Goal: Task Accomplishment & Management: Use online tool/utility

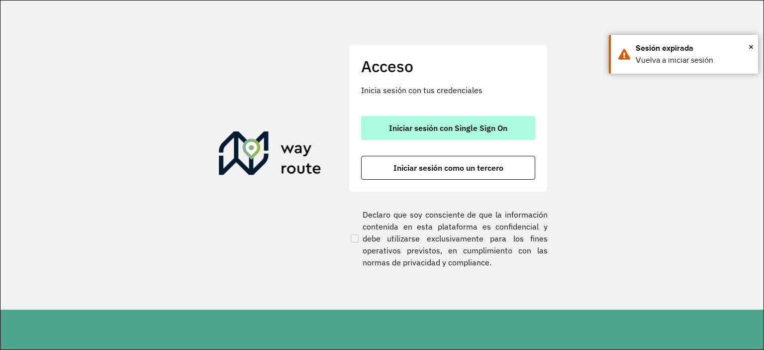
click at [445, 133] on button "Iniciar sesión con Single Sign On" at bounding box center [448, 128] width 174 height 24
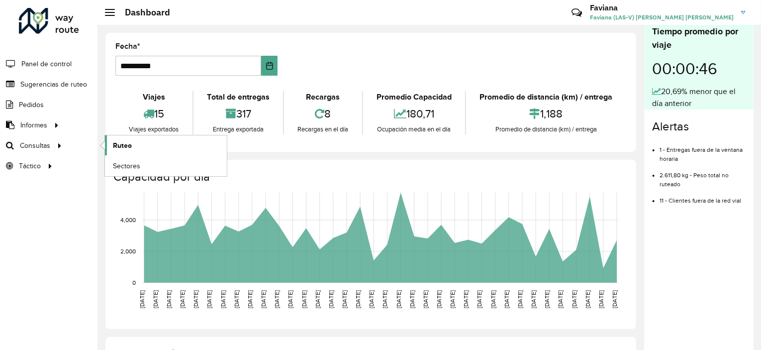
click at [143, 150] on link "Ruteo" at bounding box center [166, 145] width 122 height 20
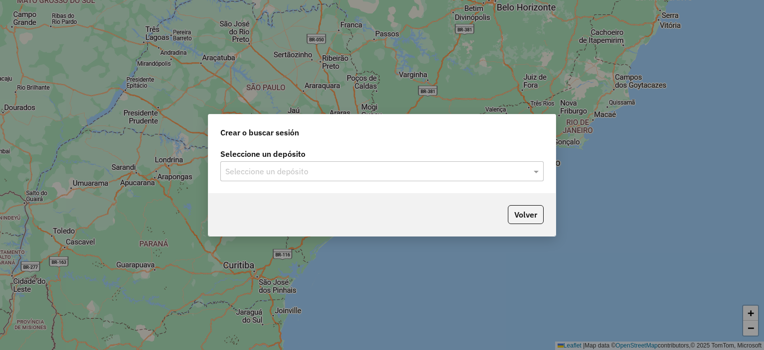
click at [224, 157] on label "Seleccione un depósito" at bounding box center [381, 154] width 323 height 12
click at [237, 165] on div "Seleccione un depósito" at bounding box center [381, 171] width 323 height 20
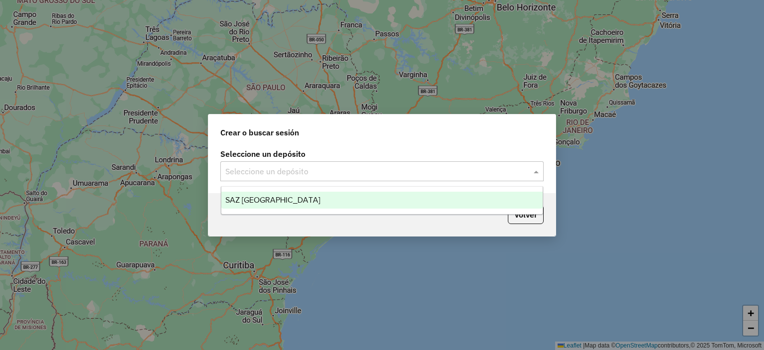
click at [364, 153] on label "Seleccione un depósito" at bounding box center [381, 154] width 323 height 12
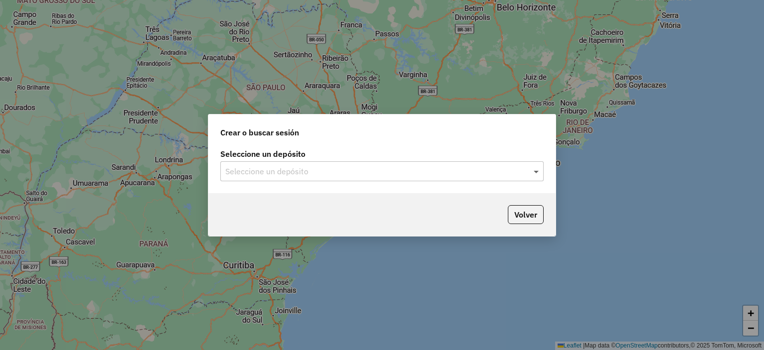
click at [537, 172] on span at bounding box center [537, 171] width 12 height 12
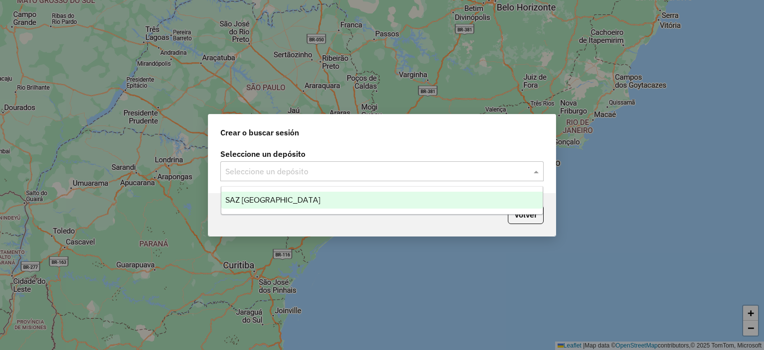
click at [422, 202] on div "SAZ [GEOGRAPHIC_DATA]" at bounding box center [382, 200] width 322 height 17
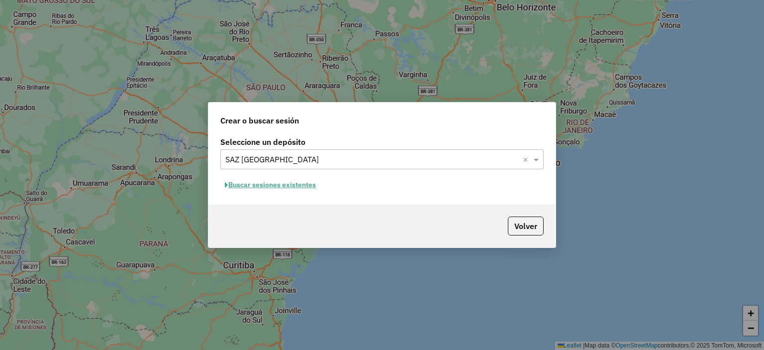
click at [304, 183] on button "Buscar sesiones existentes" at bounding box center [270, 184] width 100 height 15
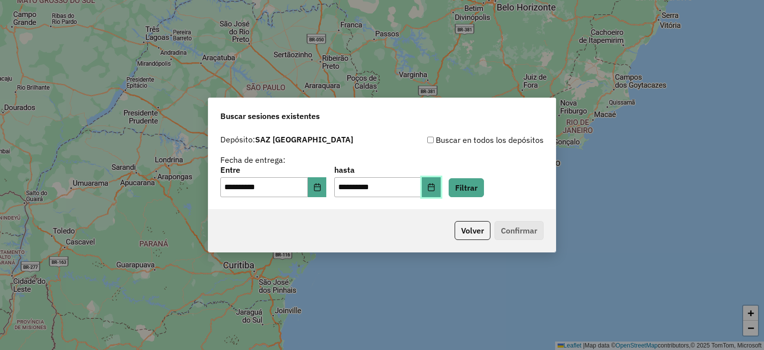
click at [435, 189] on icon "Choose Date" at bounding box center [431, 187] width 8 height 8
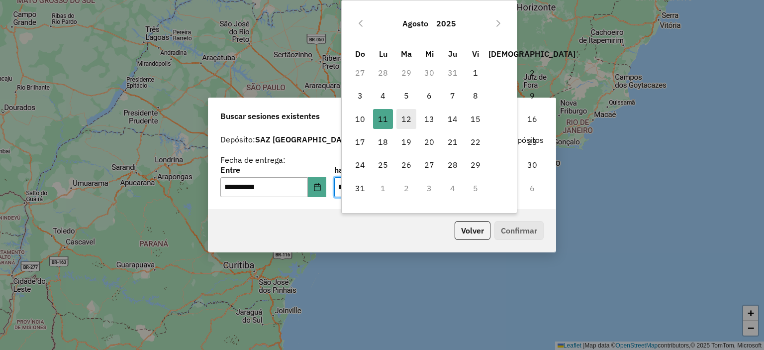
click at [411, 115] on span "12" at bounding box center [406, 119] width 20 height 20
type input "**********"
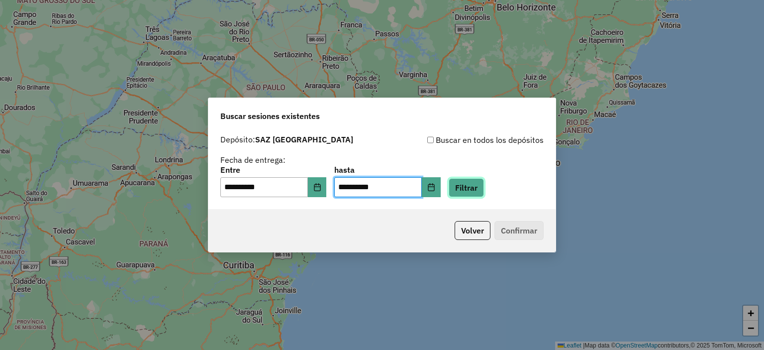
click at [484, 192] on button "Filtrar" at bounding box center [466, 187] width 35 height 19
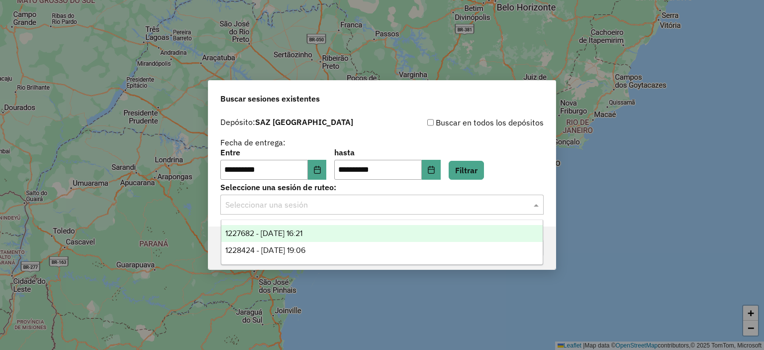
click at [488, 213] on div "Seleccionar una sesión" at bounding box center [381, 205] width 323 height 20
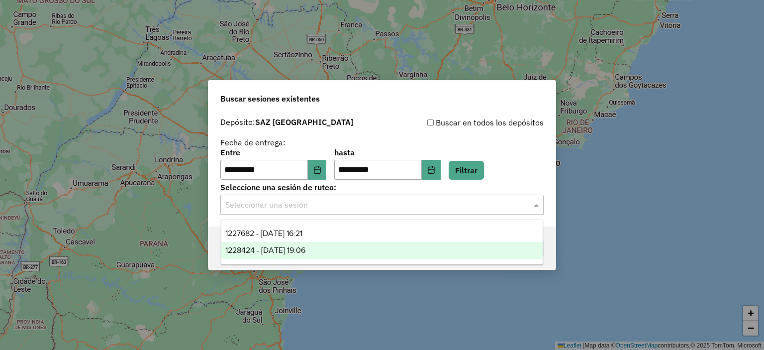
click at [338, 253] on div "1228424 - 12/08/2025 19:06" at bounding box center [382, 250] width 322 height 17
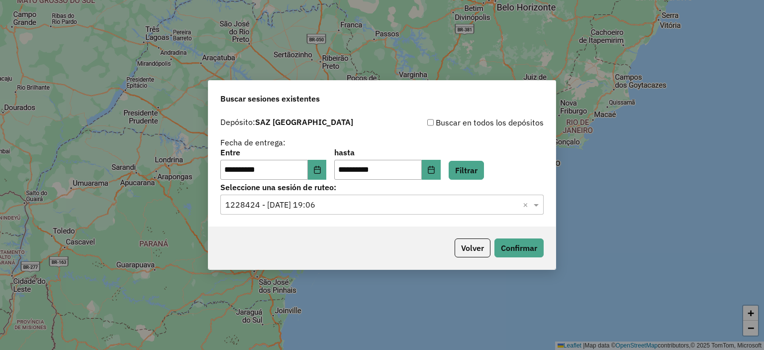
click at [338, 253] on div "Volver Confirmar" at bounding box center [381, 247] width 347 height 43
click at [518, 256] on button "Confirmar" at bounding box center [518, 247] width 49 height 19
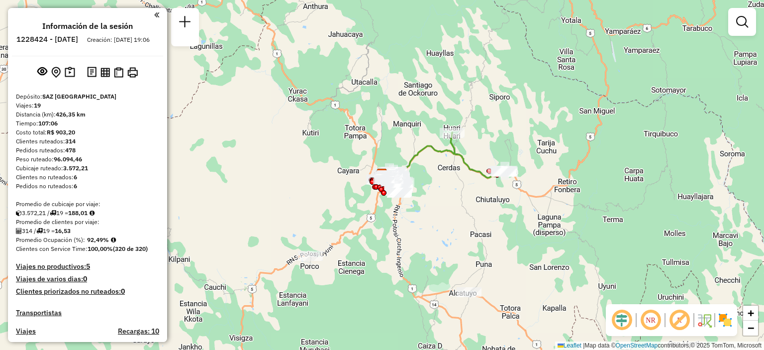
click at [406, 202] on div "Ventana de servicio Día de servicio Capacidad Transportistas Vehículos Cliente …" at bounding box center [382, 175] width 764 height 350
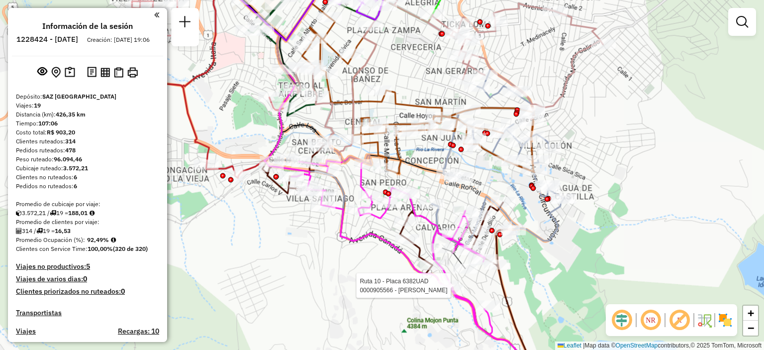
select select "**********"
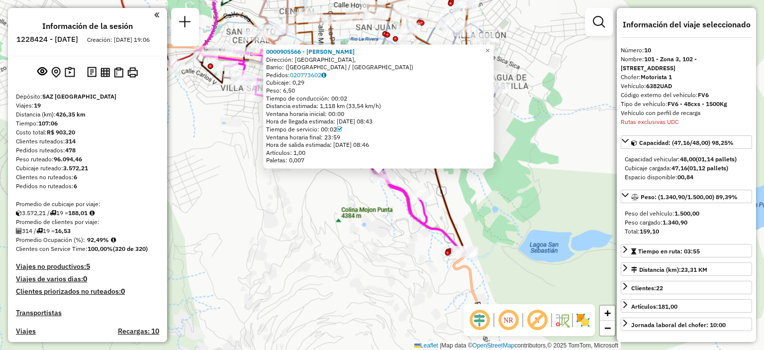
scroll to position [833, 0]
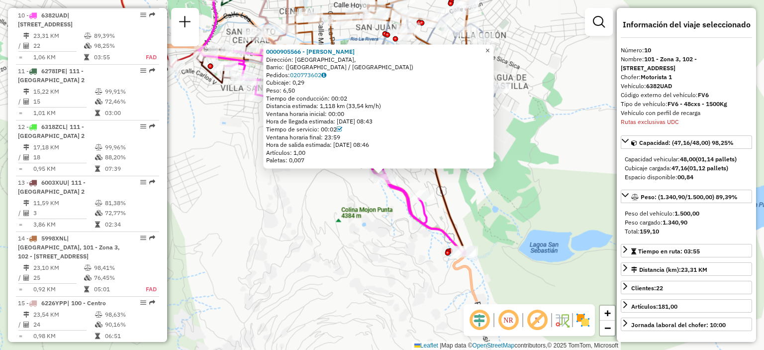
click at [490, 46] on span "×" at bounding box center [488, 50] width 4 height 8
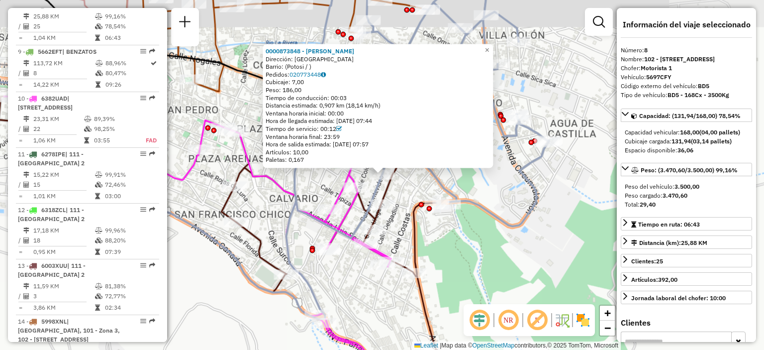
scroll to position [730, 0]
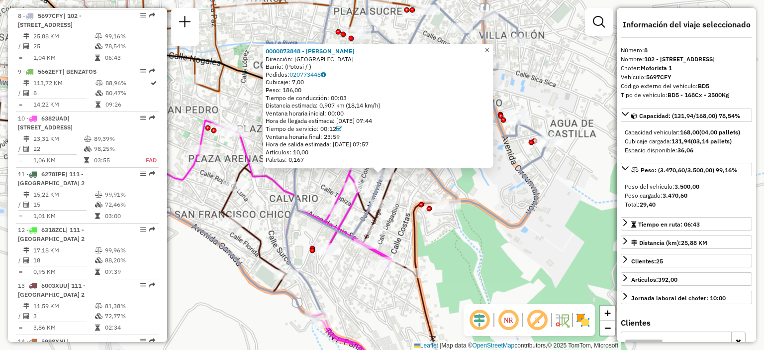
click at [490, 50] on span "×" at bounding box center [487, 50] width 4 height 8
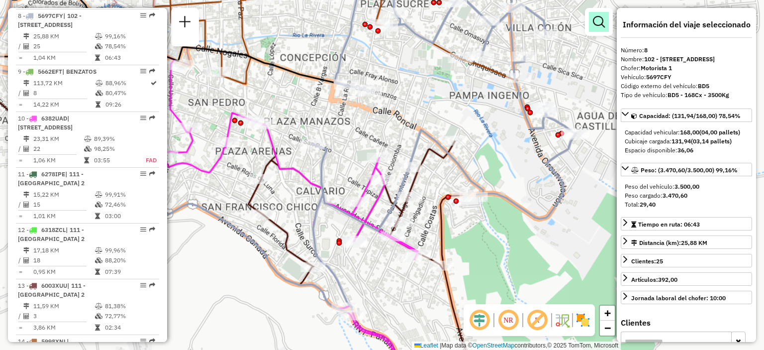
click at [595, 24] on em at bounding box center [599, 22] width 12 height 12
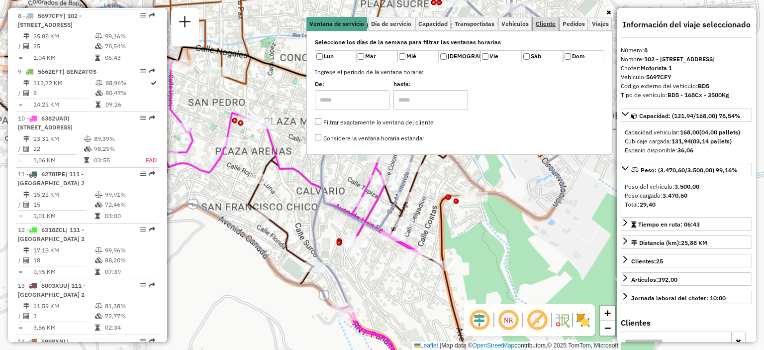
click at [542, 23] on span "Cliente" at bounding box center [546, 24] width 20 height 6
click at [542, 22] on span "Cliente" at bounding box center [546, 24] width 20 height 6
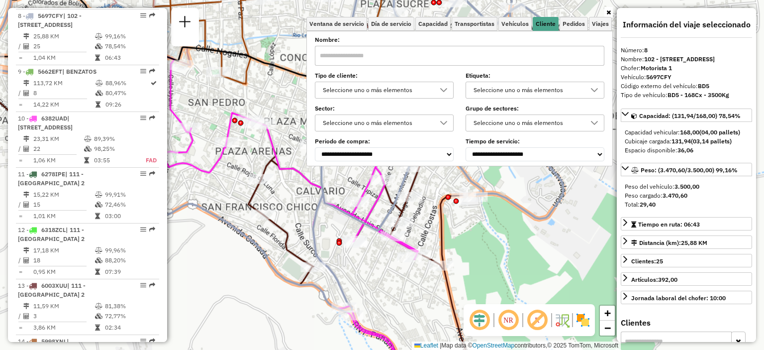
click at [421, 52] on input "text" at bounding box center [460, 56] width 290 height 20
type input "**"
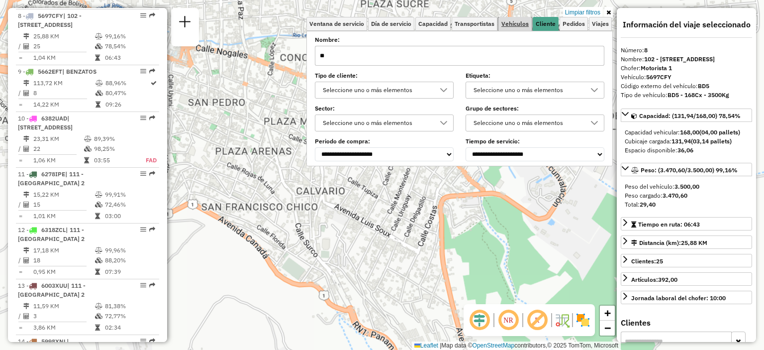
click at [518, 23] on span "Vehículos" at bounding box center [514, 24] width 27 height 6
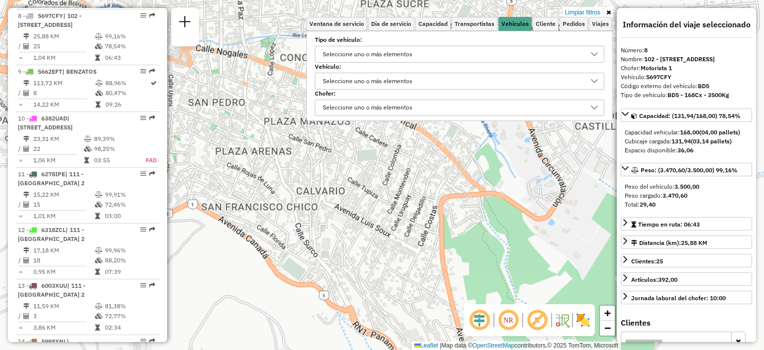
click at [404, 53] on div "Seleccione uno o más elementos" at bounding box center [367, 54] width 97 height 16
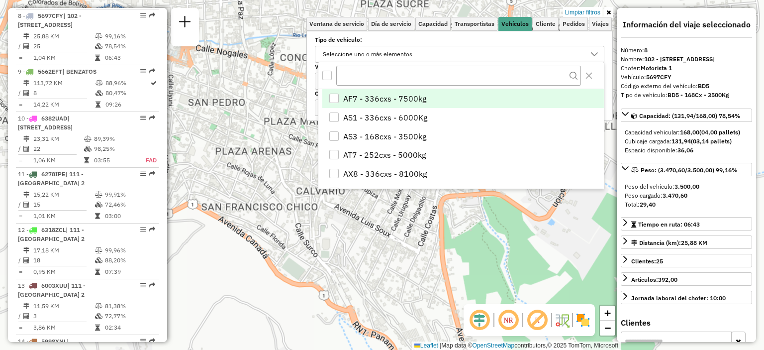
scroll to position [5, 35]
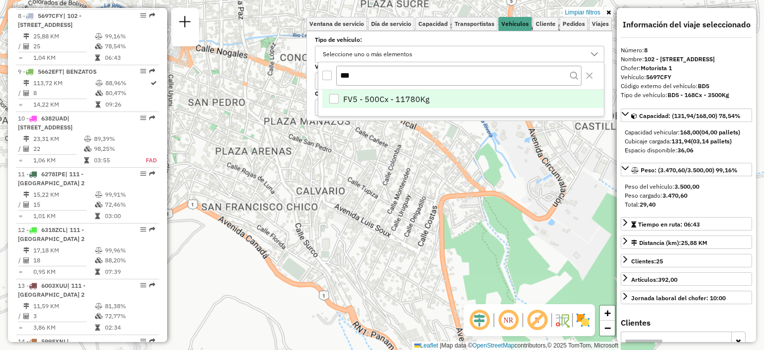
type input "***"
click at [390, 97] on span "FV5 - 500Cx - 11780Kg" at bounding box center [386, 99] width 86 height 12
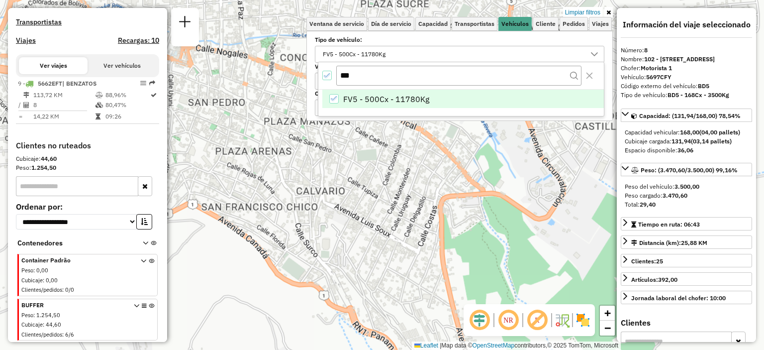
scroll to position [298, 0]
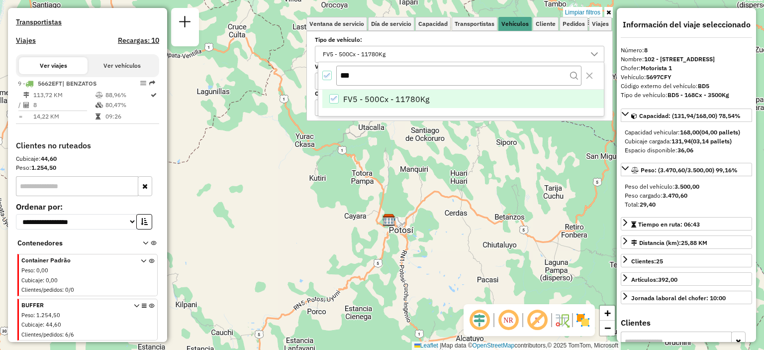
click at [451, 86] on div "***" at bounding box center [461, 75] width 286 height 27
click at [450, 103] on li "FV5 - 500Cx - 11780Kg" at bounding box center [463, 99] width 282 height 19
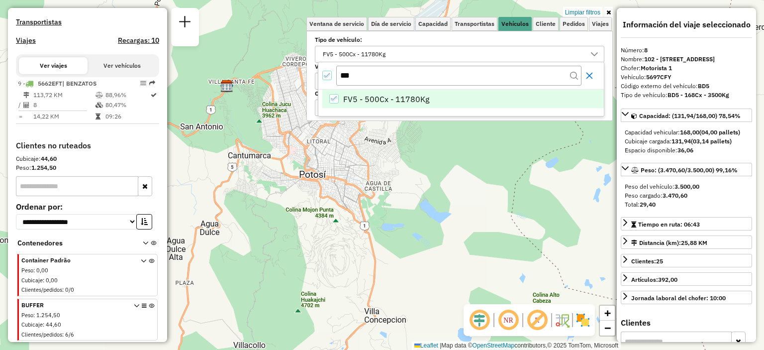
click at [592, 77] on icon "Close" at bounding box center [590, 76] width 8 height 8
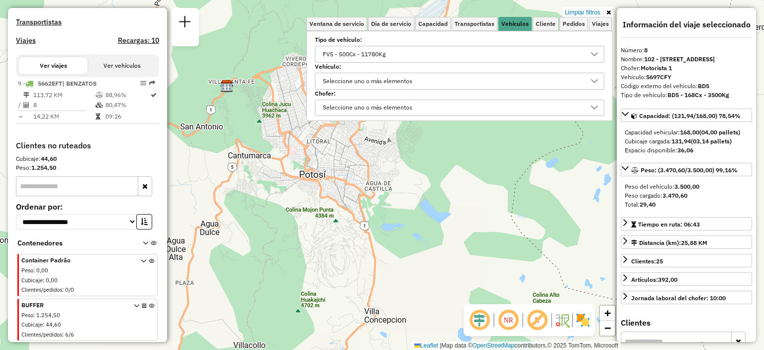
click at [595, 54] on icon at bounding box center [594, 54] width 7 height 4
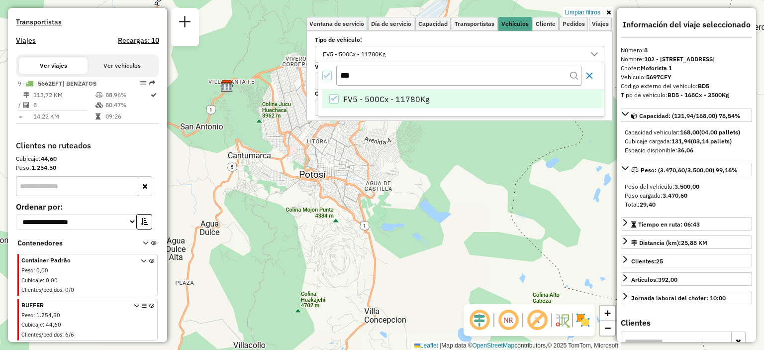
click at [589, 77] on icon "Close" at bounding box center [590, 76] width 8 height 8
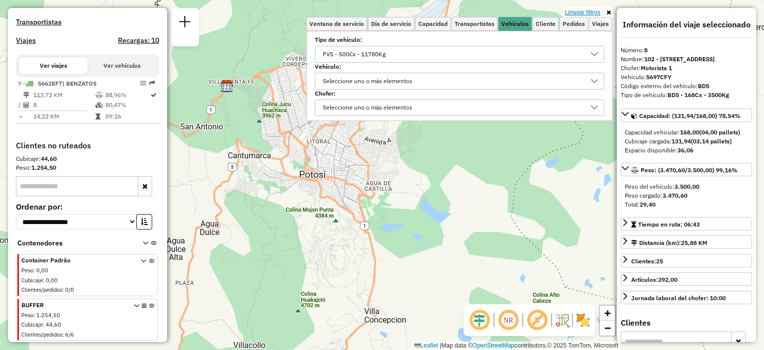
click at [585, 12] on link "Limpiar filtros" at bounding box center [582, 12] width 39 height 11
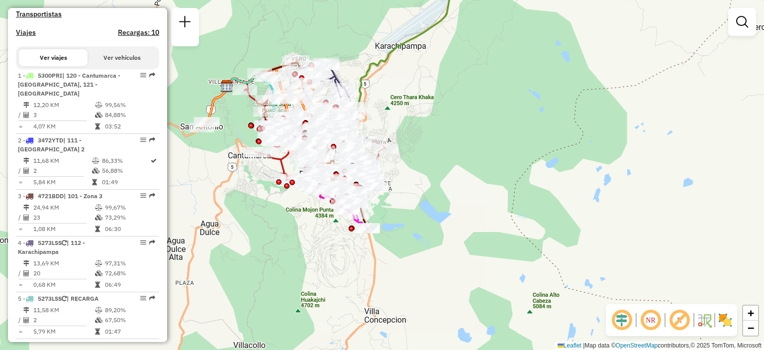
scroll to position [730, 0]
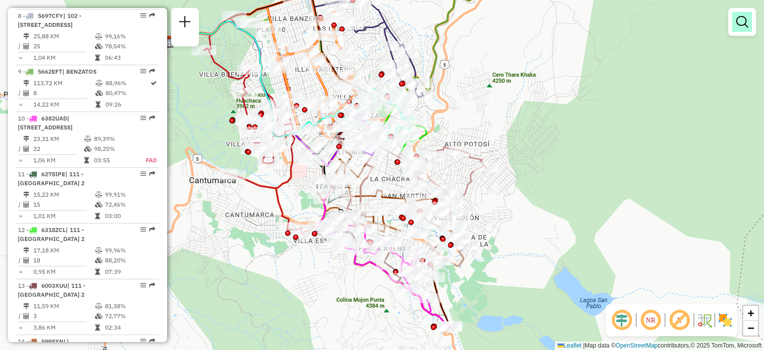
click at [746, 16] on em at bounding box center [742, 22] width 12 height 12
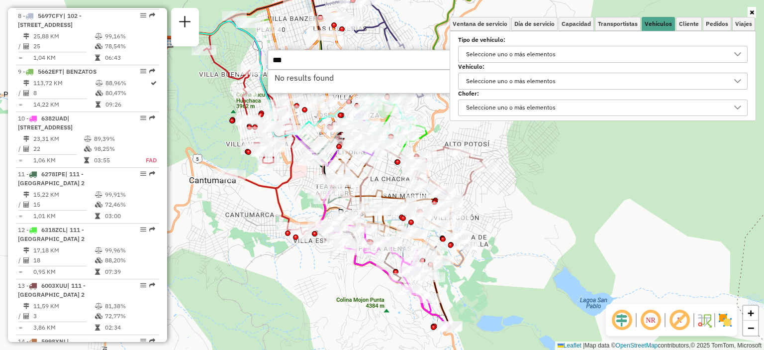
type input "***"
click at [666, 31] on div "Seleccione los días de la semana para filtrar las ventanas horarias Lun Mar Mié…" at bounding box center [603, 76] width 306 height 90
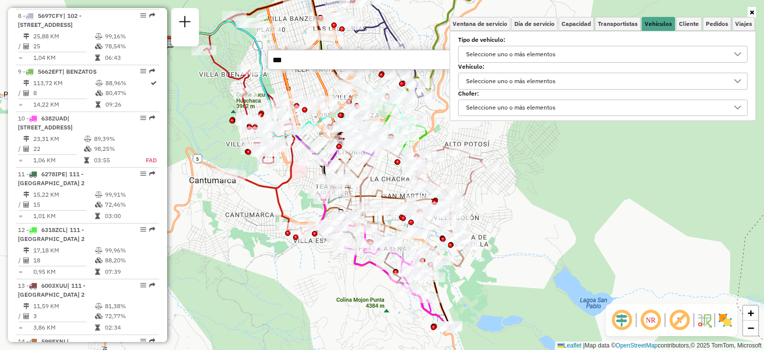
click at [605, 51] on div "Seleccione uno o más elementos" at bounding box center [596, 54] width 266 height 16
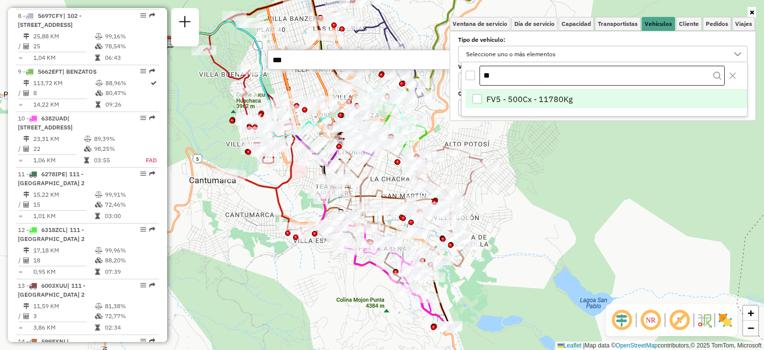
type input "*"
type input "**"
click at [554, 95] on span "LV3 - 336Cxs - 8000Kg" at bounding box center [529, 99] width 84 height 12
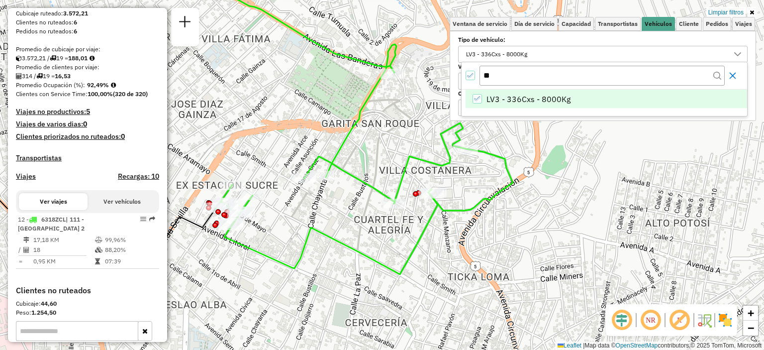
click at [731, 76] on icon "Close" at bounding box center [732, 76] width 6 height 6
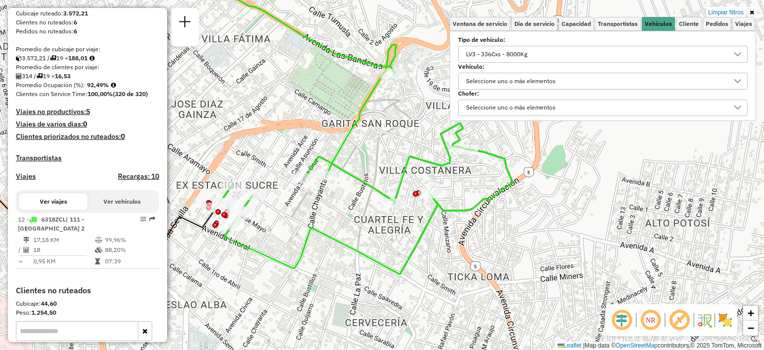
click at [537, 59] on div "LV3 - 336Cxs - 8000Kg" at bounding box center [596, 54] width 266 height 16
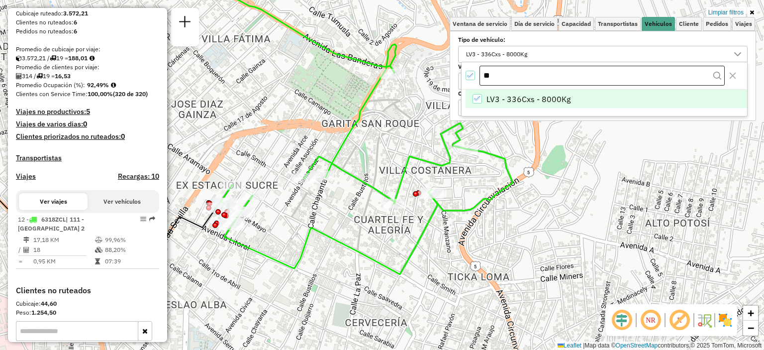
type input "*"
type input "***"
click at [476, 99] on div "SM3 - 168cxs - 4300kg" at bounding box center [477, 98] width 9 height 9
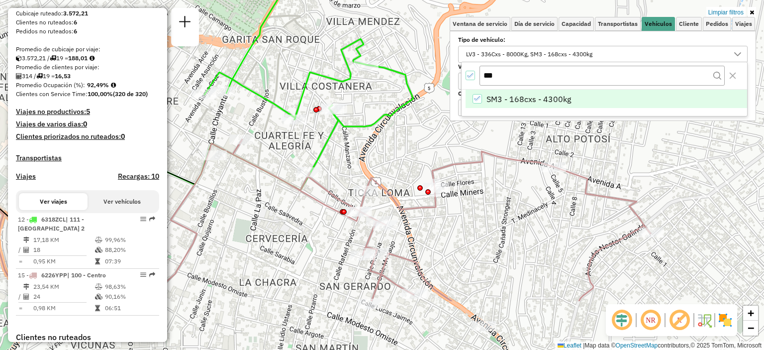
drag, startPoint x: 547, startPoint y: 237, endPoint x: 447, endPoint y: 153, distance: 130.6
click at [447, 153] on div "Limpiar filtros Ventana de servicio Día de servicio Capacidad Transportistas Ve…" at bounding box center [382, 175] width 764 height 350
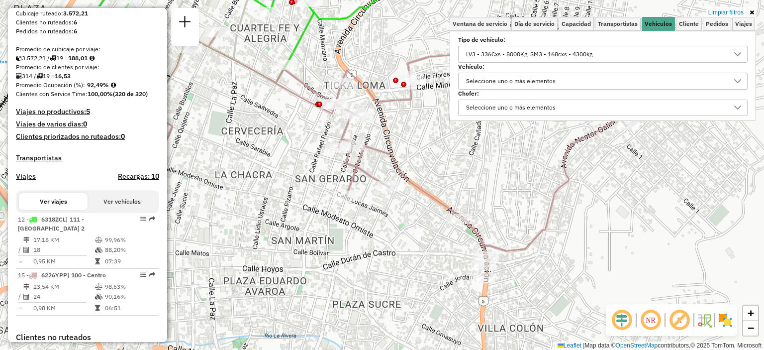
drag, startPoint x: 517, startPoint y: 286, endPoint x: 488, endPoint y: 177, distance: 113.3
click at [488, 177] on div "Limpiar filtros Ventana de servicio Día de servicio Capacidad Transportistas Ve…" at bounding box center [382, 175] width 764 height 350
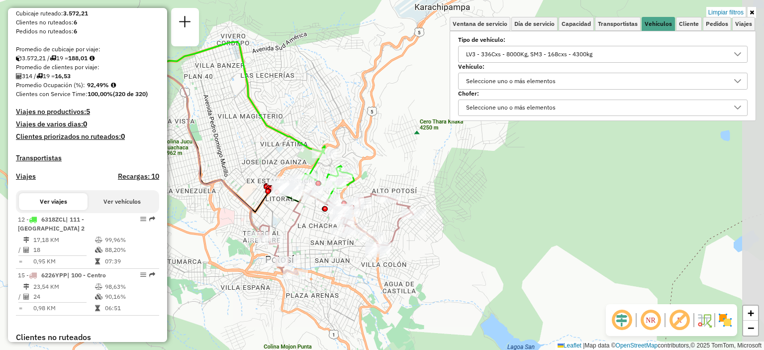
drag, startPoint x: 422, startPoint y: 220, endPoint x: 340, endPoint y: 274, distance: 98.1
click at [340, 274] on div "Limpiar filtros Ventana de servicio Día de servicio Capacidad Transportistas Ve…" at bounding box center [382, 175] width 764 height 350
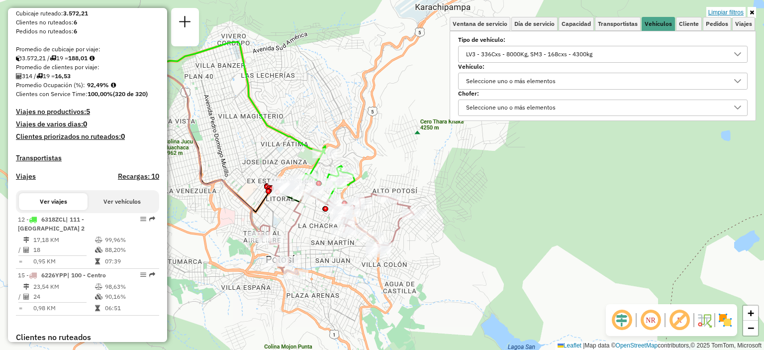
click at [718, 15] on link "Limpiar filtros" at bounding box center [725, 12] width 39 height 11
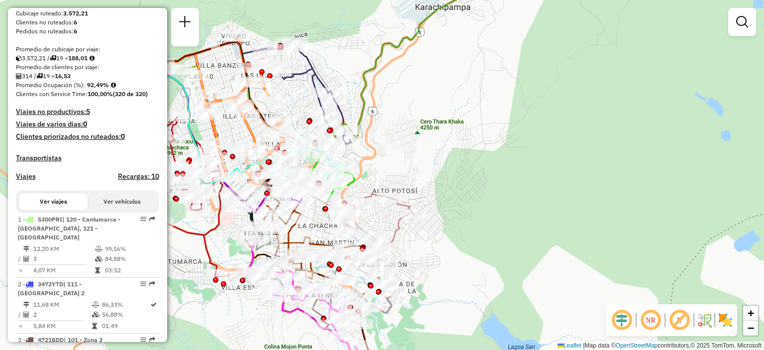
scroll to position [730, 0]
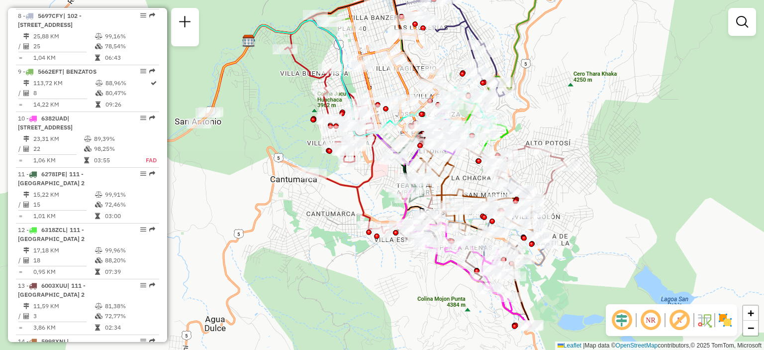
drag, startPoint x: 475, startPoint y: 258, endPoint x: 613, endPoint y: 202, distance: 149.1
click at [613, 202] on div "Ventana de servicio Día de servicio Capacidad Transportistas Vehículos Cliente …" at bounding box center [382, 175] width 764 height 350
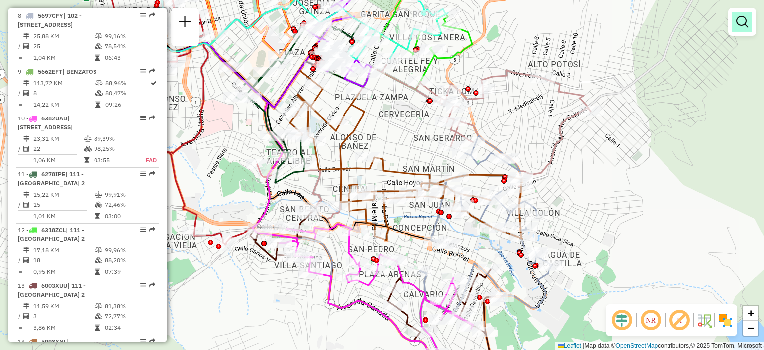
click at [742, 26] on em at bounding box center [742, 22] width 12 height 12
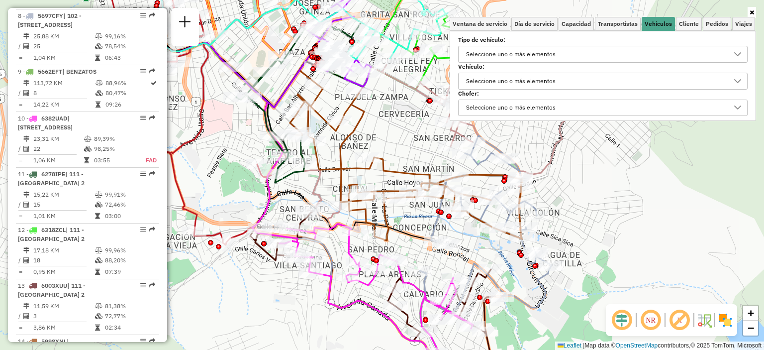
click at [543, 40] on label "Tipo de vehículo:" at bounding box center [603, 39] width 290 height 9
click at [541, 59] on div "Seleccione uno o más elementos" at bounding box center [511, 54] width 97 height 16
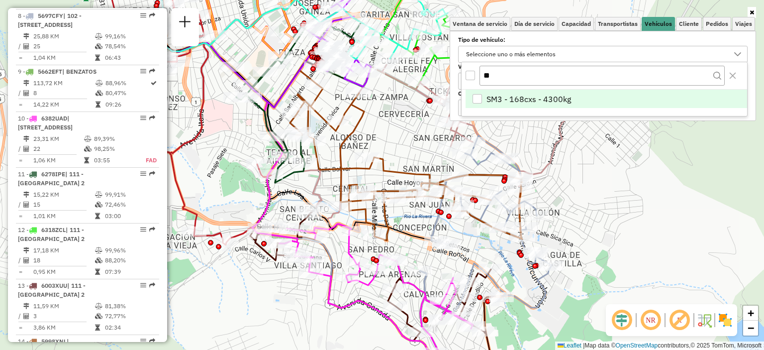
type input "*"
type input "***"
click at [475, 99] on div "AS1 - 336cxs - 6000Kg" at bounding box center [477, 98] width 9 height 9
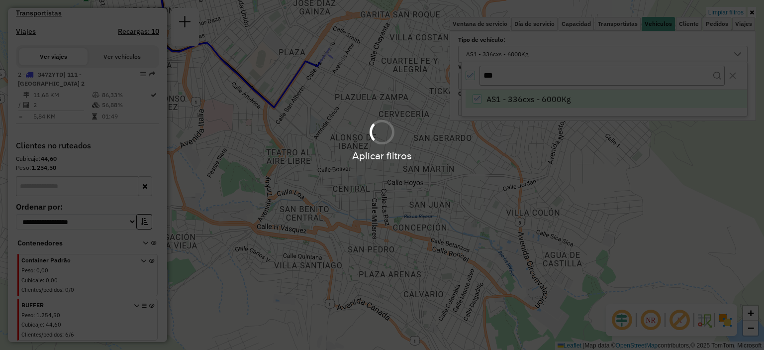
scroll to position [307, 0]
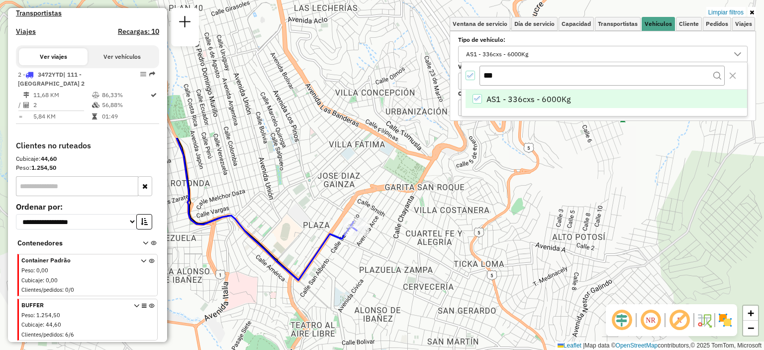
drag, startPoint x: 325, startPoint y: 91, endPoint x: 348, endPoint y: 258, distance: 168.7
click at [348, 258] on div "Limpiar filtros Ventana de servicio Día de servicio Capacidad Transportistas Ve…" at bounding box center [382, 175] width 764 height 350
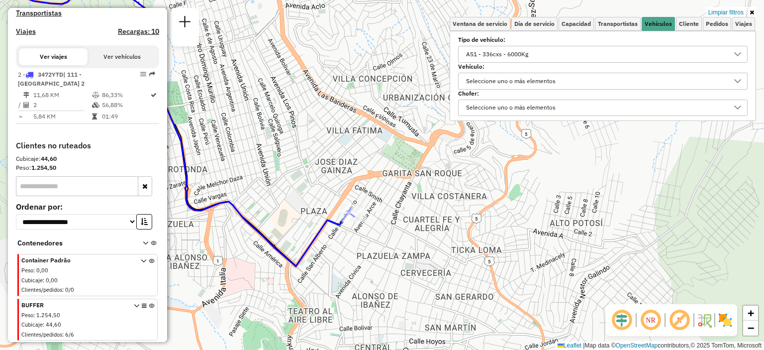
click at [326, 157] on div "Limpiar filtros Ventana de servicio Día de servicio Capacidad Transportistas Ve…" at bounding box center [382, 175] width 764 height 350
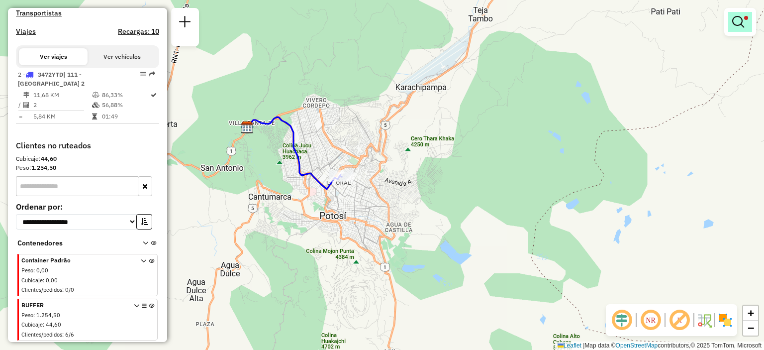
click at [745, 18] on span at bounding box center [746, 18] width 4 height 4
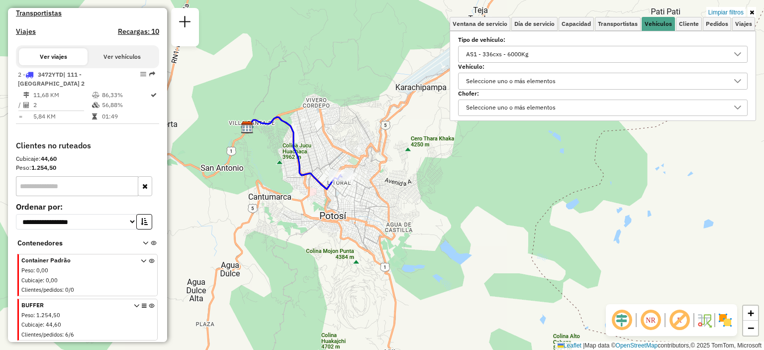
click at [577, 55] on div "AS1 - 336cxs - 6000Kg" at bounding box center [596, 54] width 266 height 16
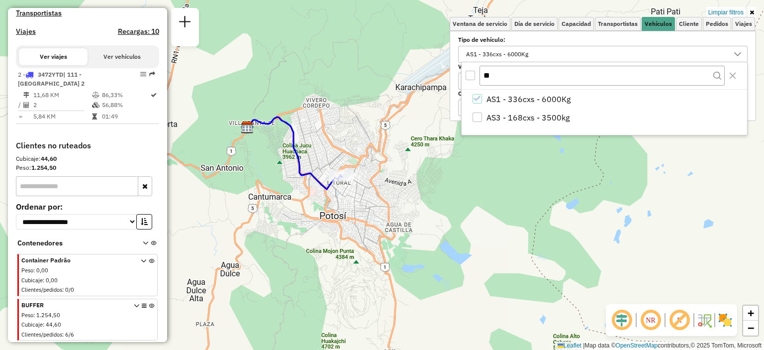
type input "*"
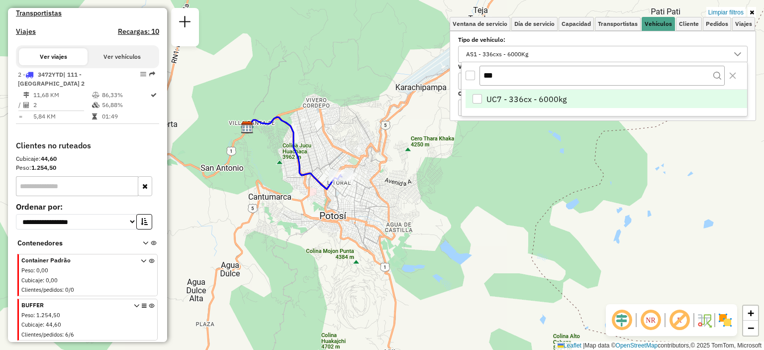
click at [480, 94] on div "UC7 - 336cx - 6000kg" at bounding box center [477, 98] width 9 height 9
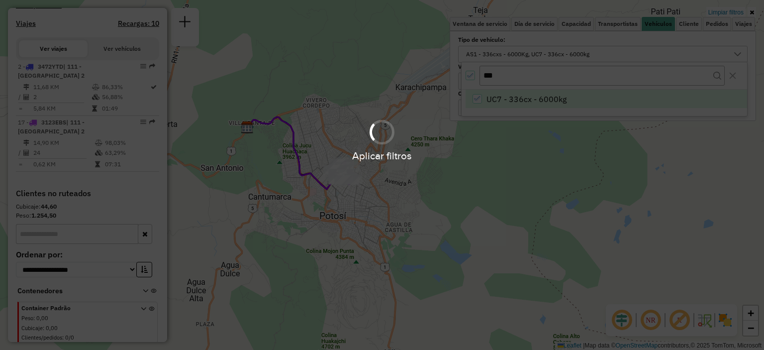
scroll to position [363, 0]
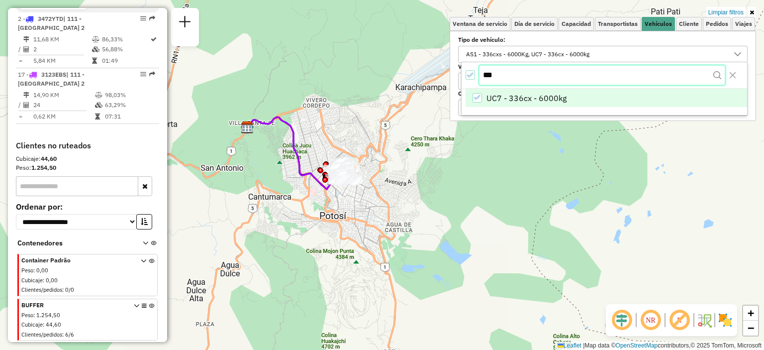
click at [531, 74] on input "***" at bounding box center [602, 75] width 245 height 19
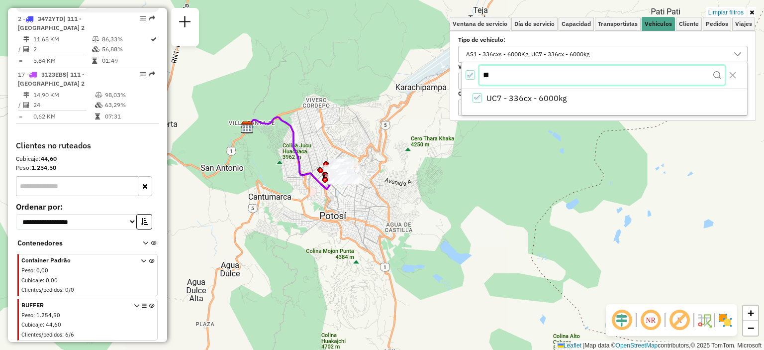
type input "*"
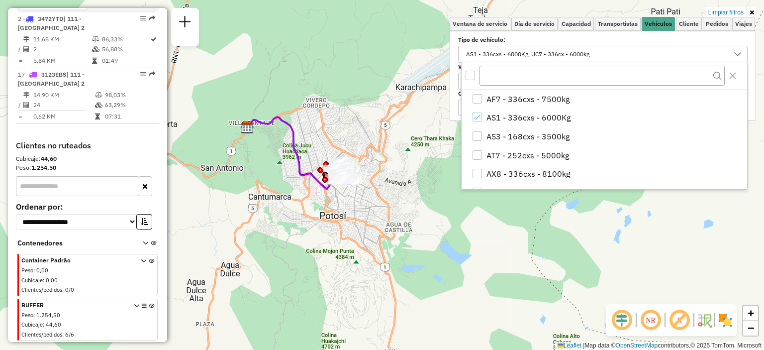
click at [420, 266] on div "Limpiar filtros Ventana de servicio Día de servicio Capacidad Transportistas Ve…" at bounding box center [382, 175] width 764 height 350
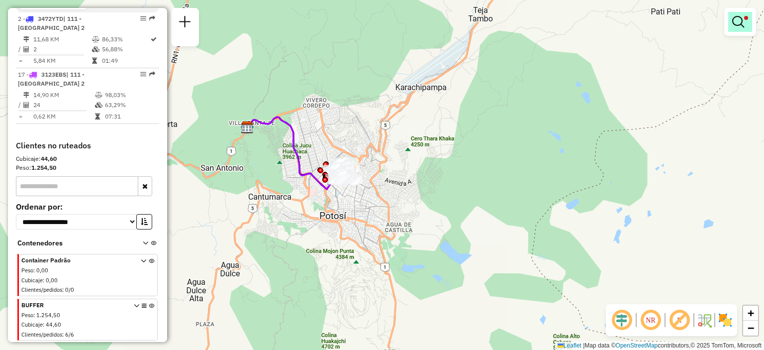
click at [746, 29] on link at bounding box center [740, 22] width 24 height 20
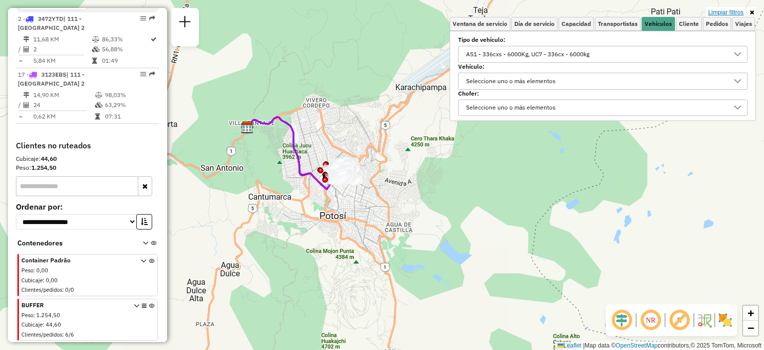
click at [729, 16] on link "Limpiar filtros" at bounding box center [725, 12] width 39 height 11
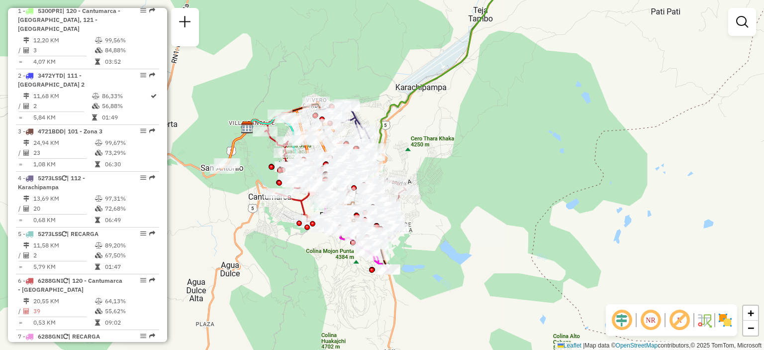
scroll to position [730, 0]
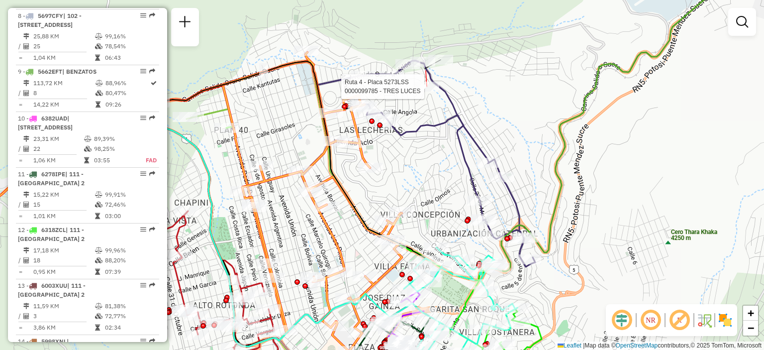
select select "**********"
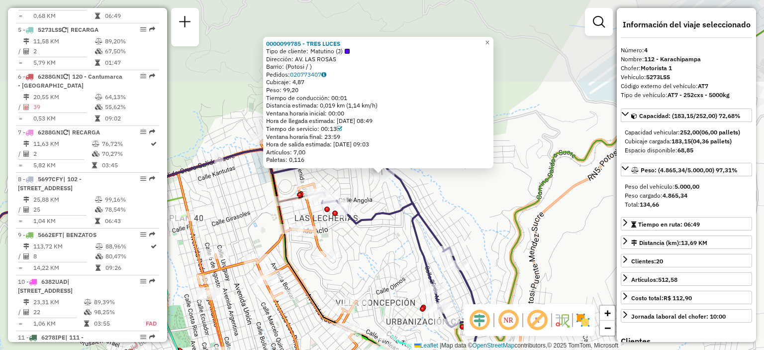
scroll to position [526, 0]
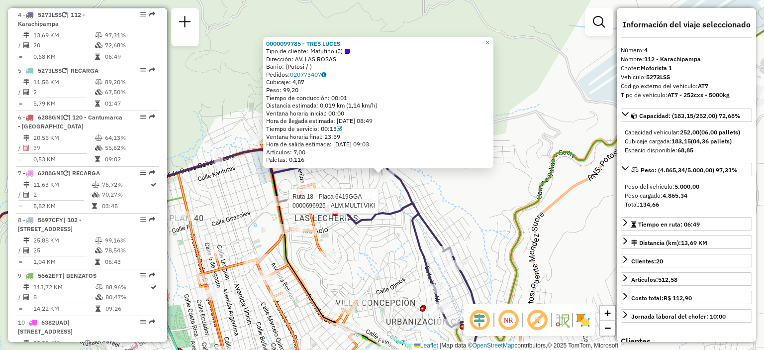
click at [279, 206] on div at bounding box center [286, 201] width 25 height 10
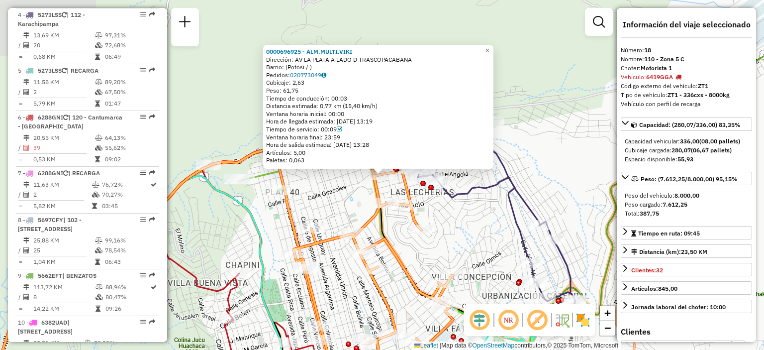
scroll to position [1273, 0]
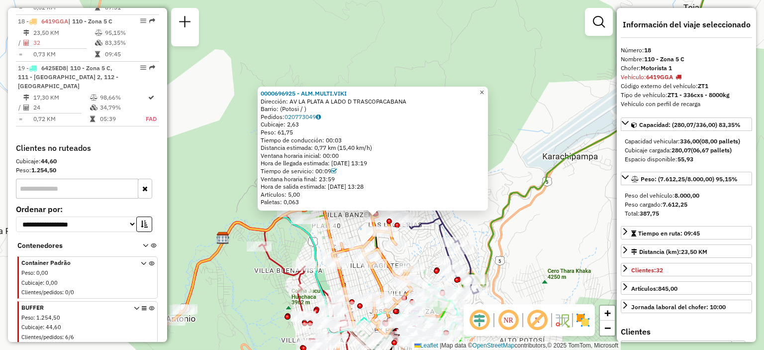
click at [484, 88] on span "×" at bounding box center [482, 92] width 4 height 8
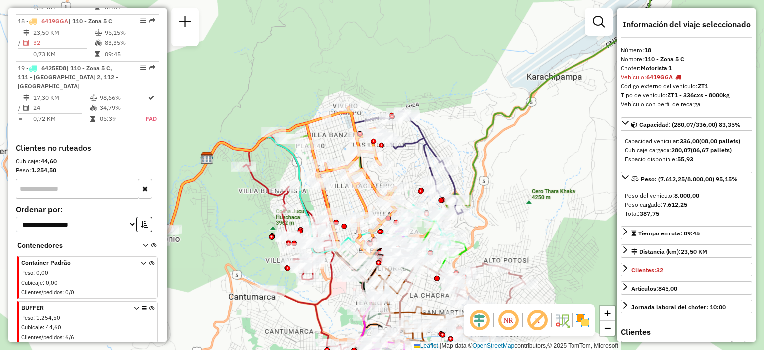
click at [609, 25] on div at bounding box center [599, 22] width 28 height 28
click at [597, 32] on div at bounding box center [599, 22] width 28 height 28
click at [596, 24] on em at bounding box center [599, 22] width 12 height 12
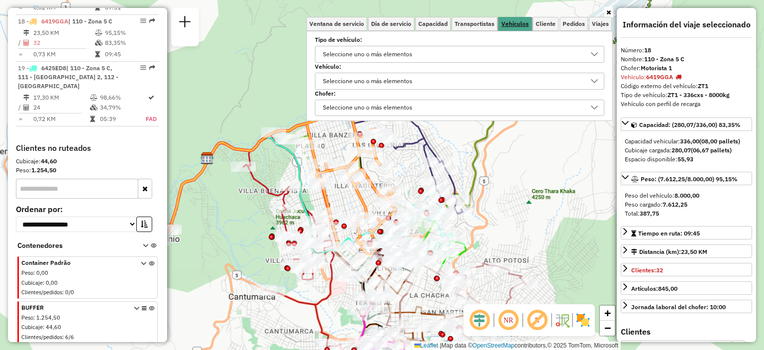
click at [517, 25] on span "Vehículos" at bounding box center [514, 24] width 27 height 6
click at [369, 52] on div "Seleccione uno o más elementos" at bounding box center [367, 54] width 97 height 16
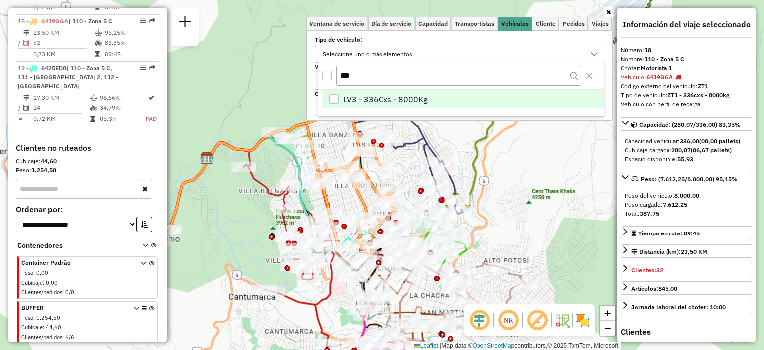
click at [334, 95] on div "LV3 - 336Cxs - 8000Kg" at bounding box center [333, 98] width 9 height 9
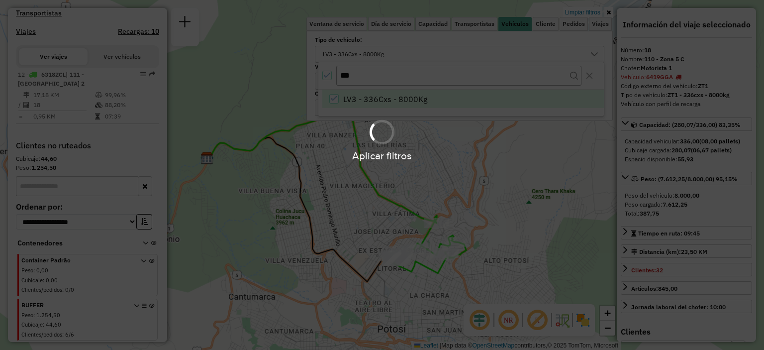
scroll to position [307, 0]
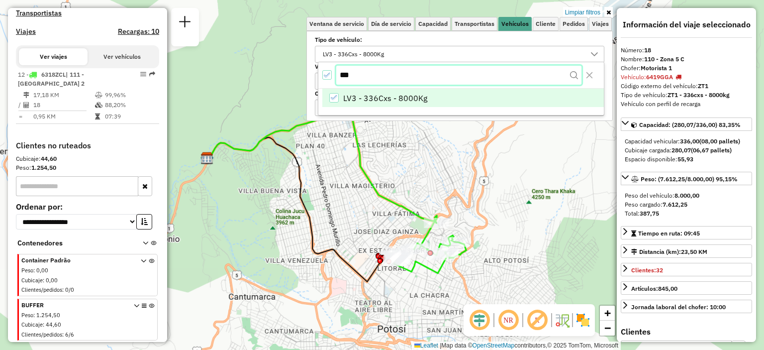
click at [380, 75] on input "***" at bounding box center [458, 75] width 245 height 19
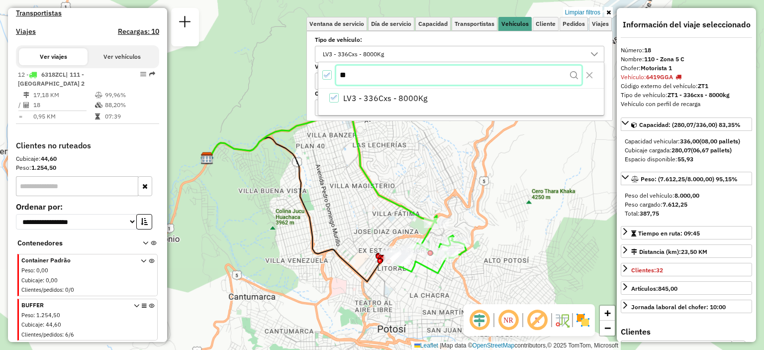
type input "*"
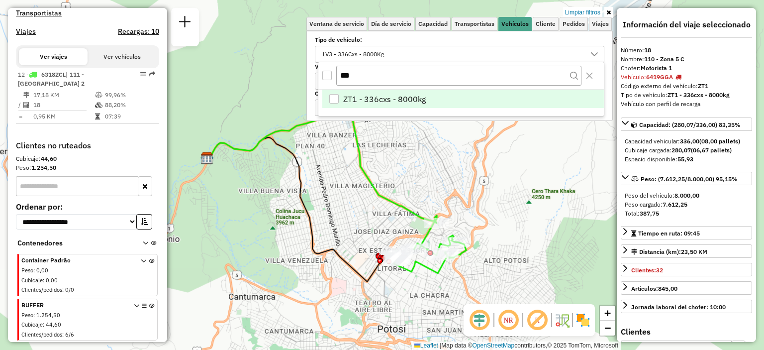
click at [337, 95] on div "ZT1 - 336cxs - 8000kg" at bounding box center [333, 98] width 9 height 9
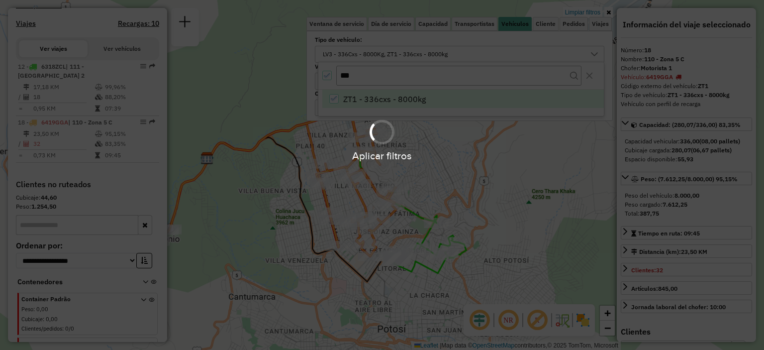
scroll to position [354, 0]
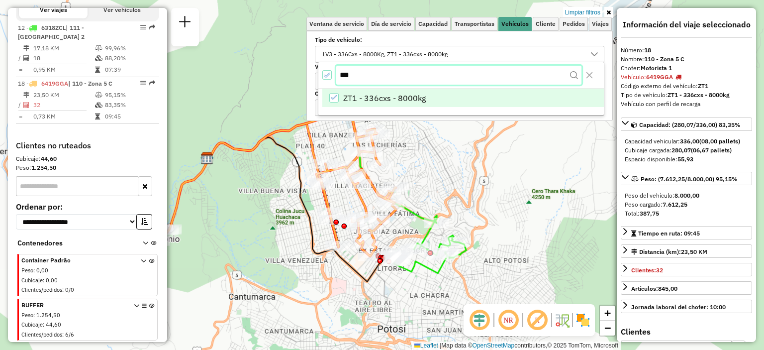
click at [405, 79] on input "***" at bounding box center [458, 75] width 245 height 19
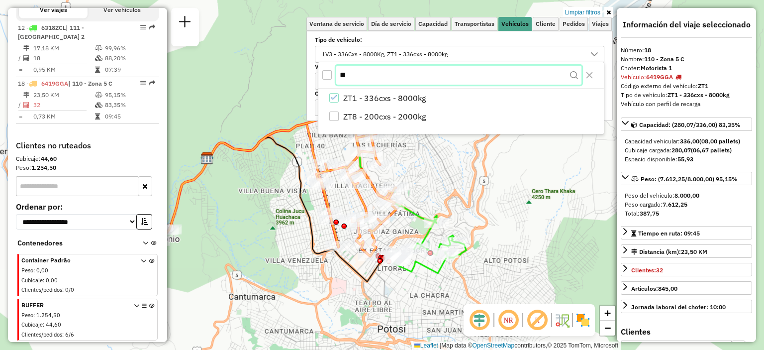
type input "*"
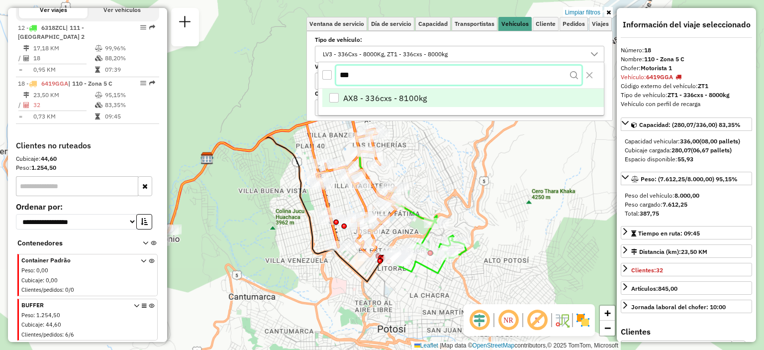
type input "***"
click at [331, 98] on div "AX8 - 336cxs - 8100kg" at bounding box center [333, 98] width 9 height 9
